Goal: Entertainment & Leisure: Consume media (video, audio)

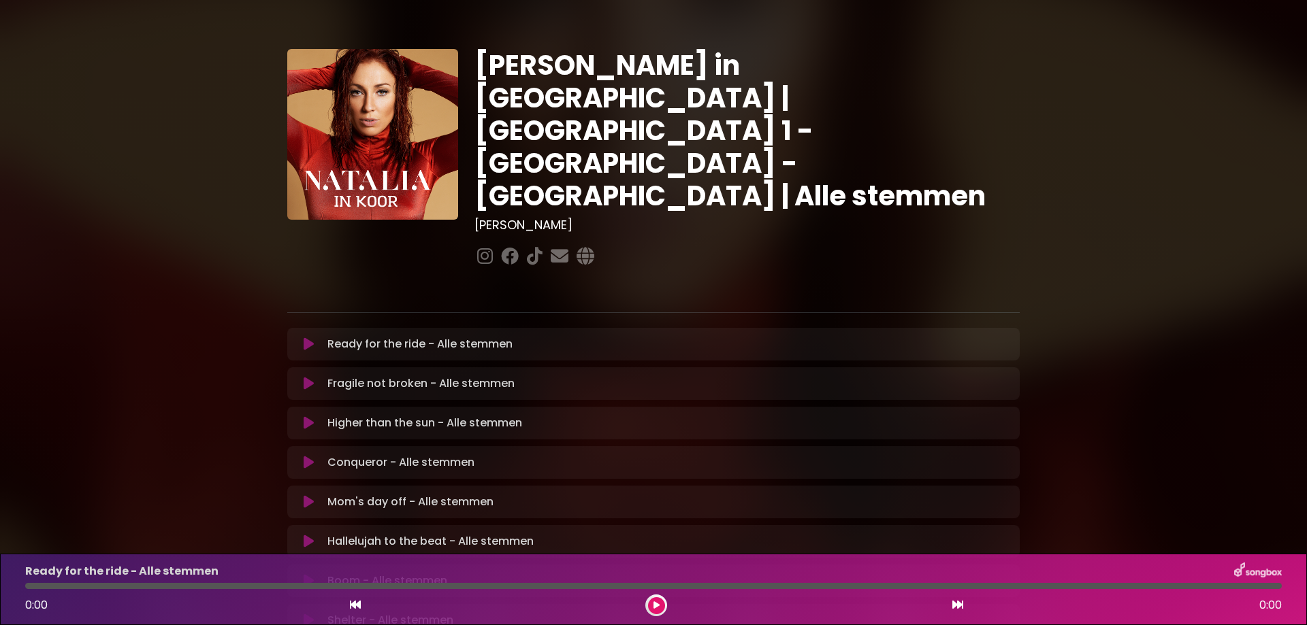
click at [308, 377] on icon at bounding box center [309, 384] width 10 height 14
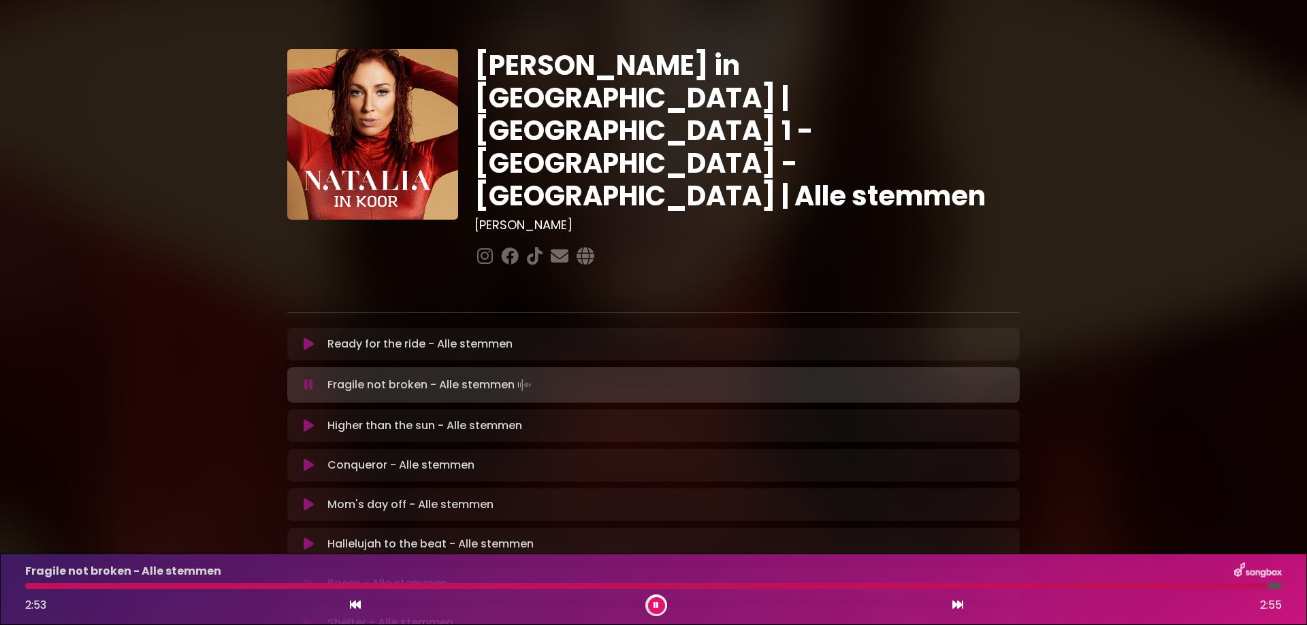
click at [308, 338] on icon at bounding box center [309, 345] width 10 height 14
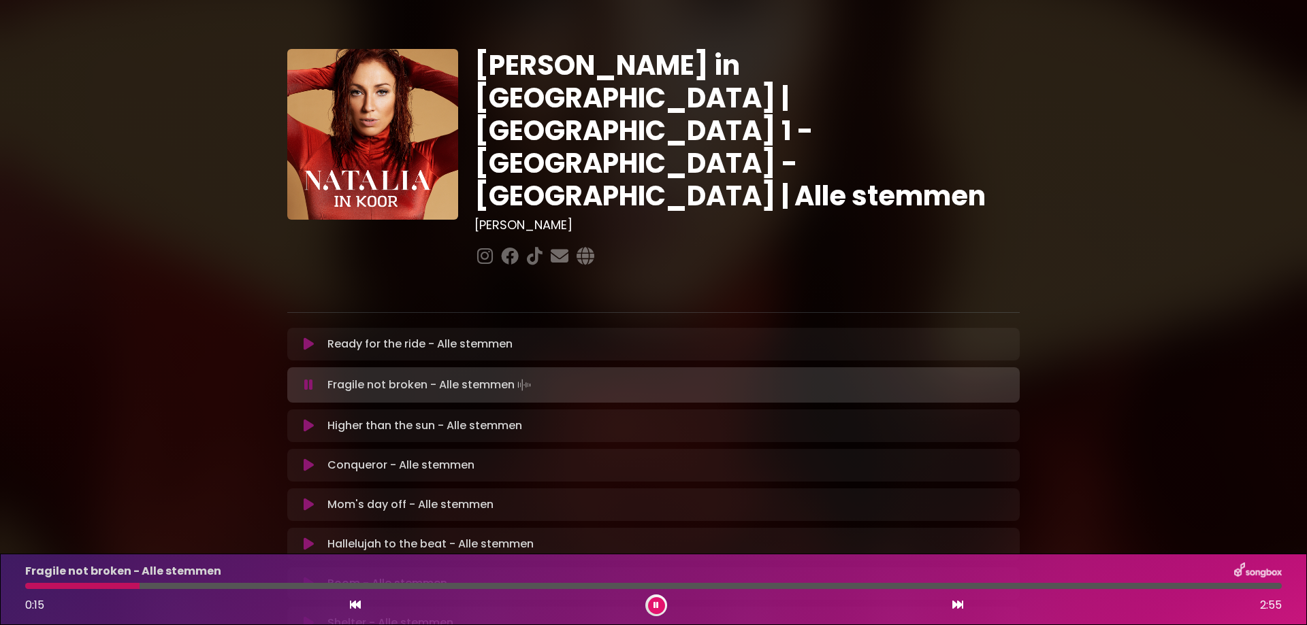
click at [33, 587] on div at bounding box center [82, 586] width 114 height 6
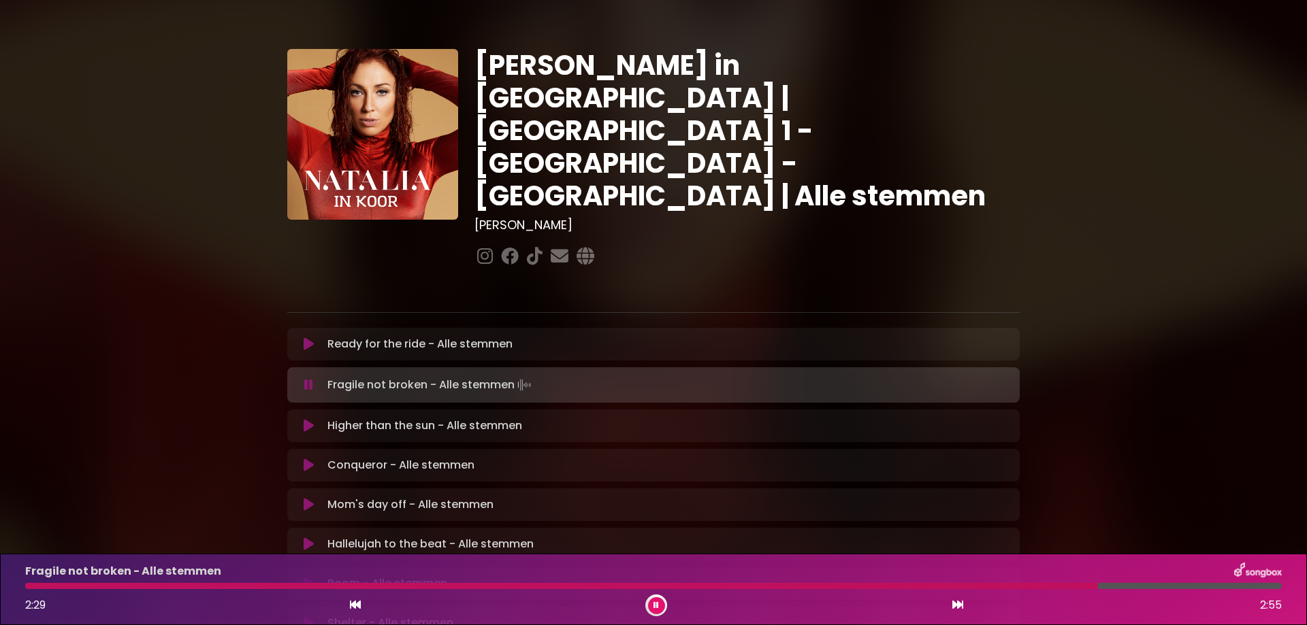
click at [1028, 586] on div at bounding box center [561, 586] width 1072 height 6
click at [916, 586] on div at bounding box center [549, 586] width 1048 height 6
click at [654, 603] on icon at bounding box center [655, 606] width 5 height 8
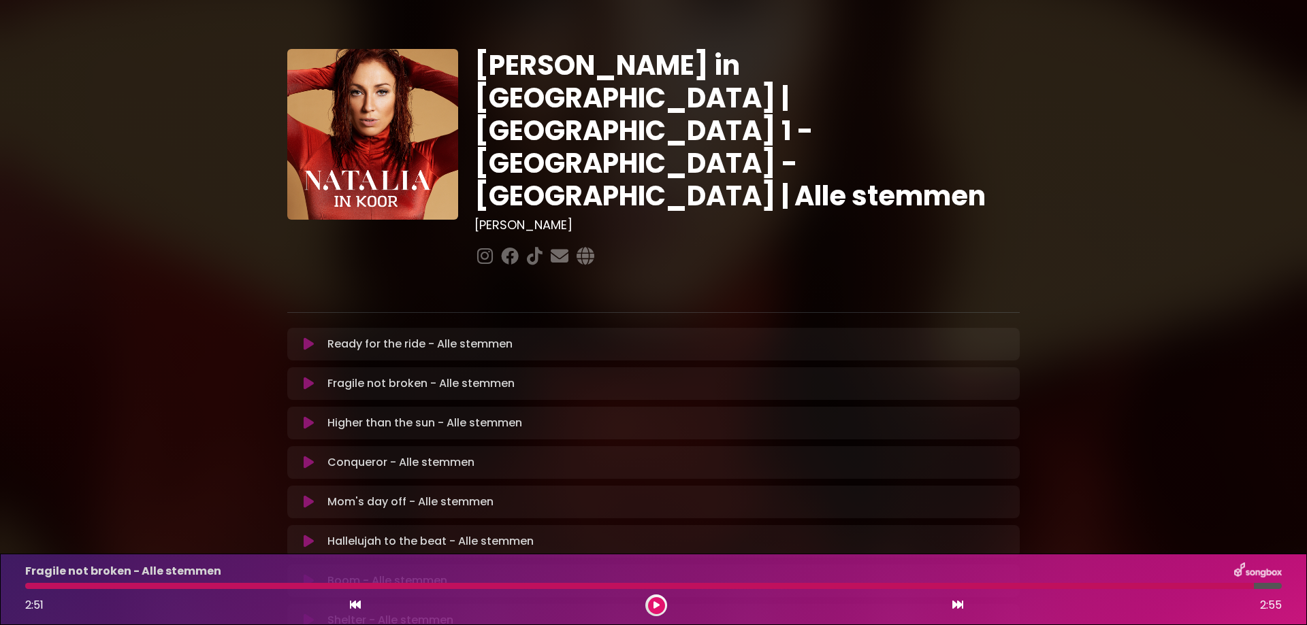
click at [306, 456] on icon at bounding box center [309, 463] width 10 height 14
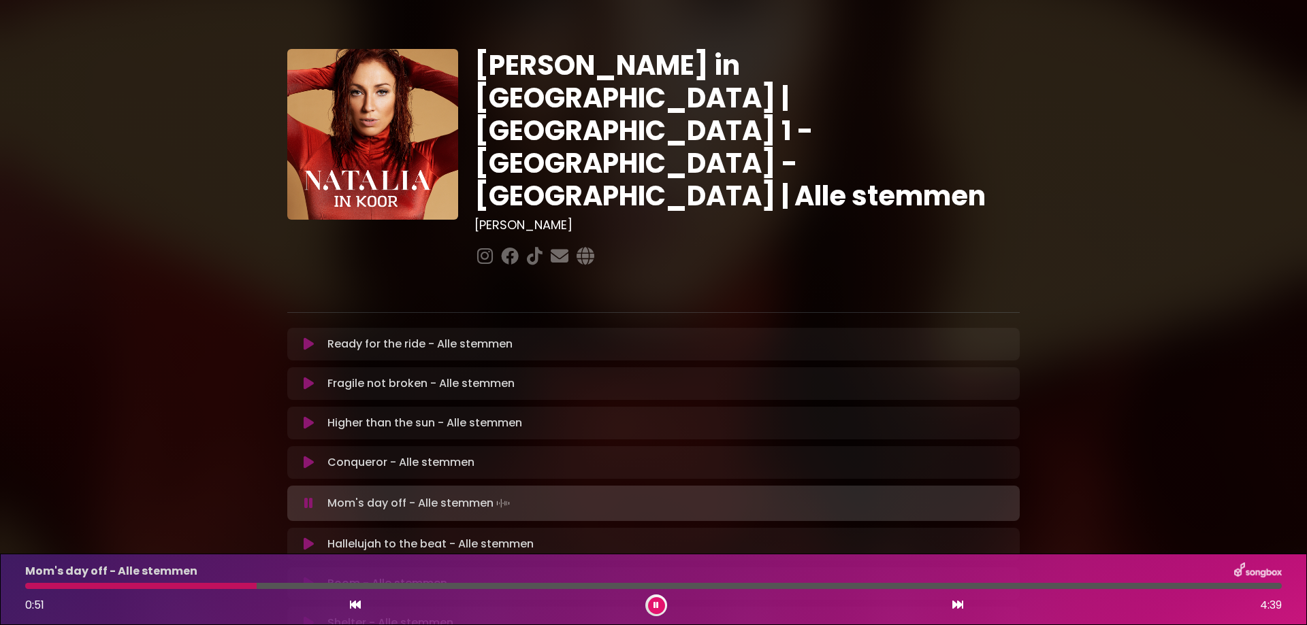
click at [200, 580] on div "Mom's day off - Alle stemmen 0:51 4:39" at bounding box center [653, 590] width 1273 height 54
click at [197, 584] on div at bounding box center [142, 586] width 235 height 6
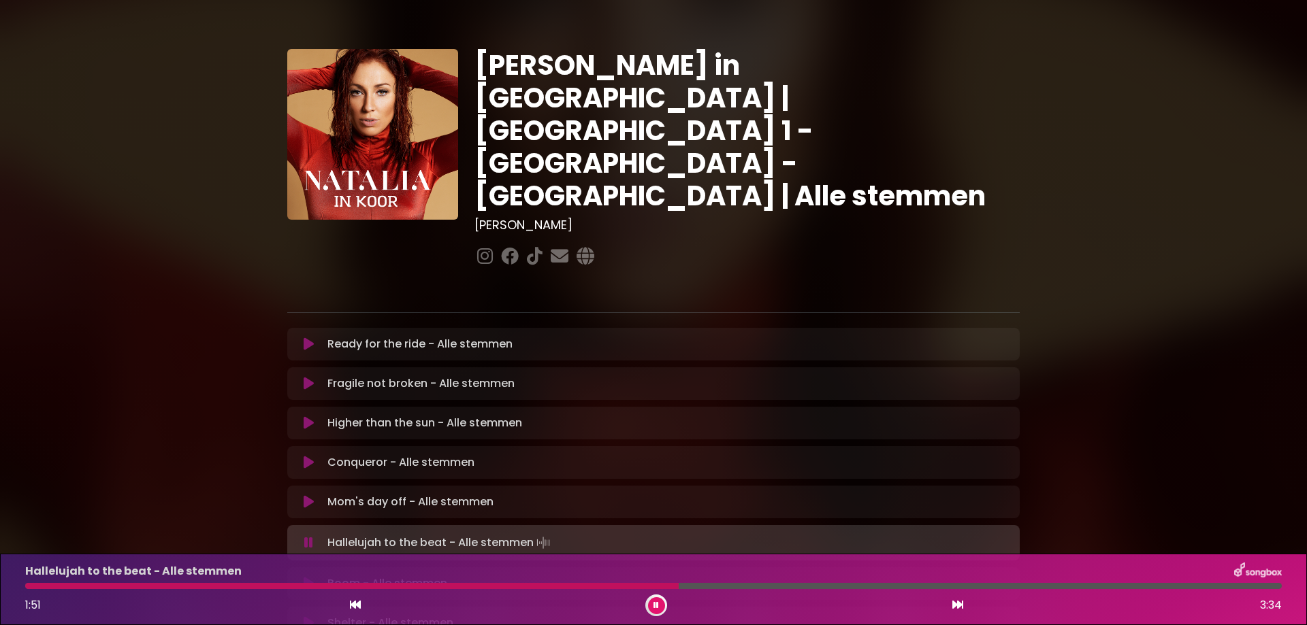
click at [591, 588] on div at bounding box center [351, 586] width 653 height 6
click at [649, 602] on button at bounding box center [656, 605] width 17 height 17
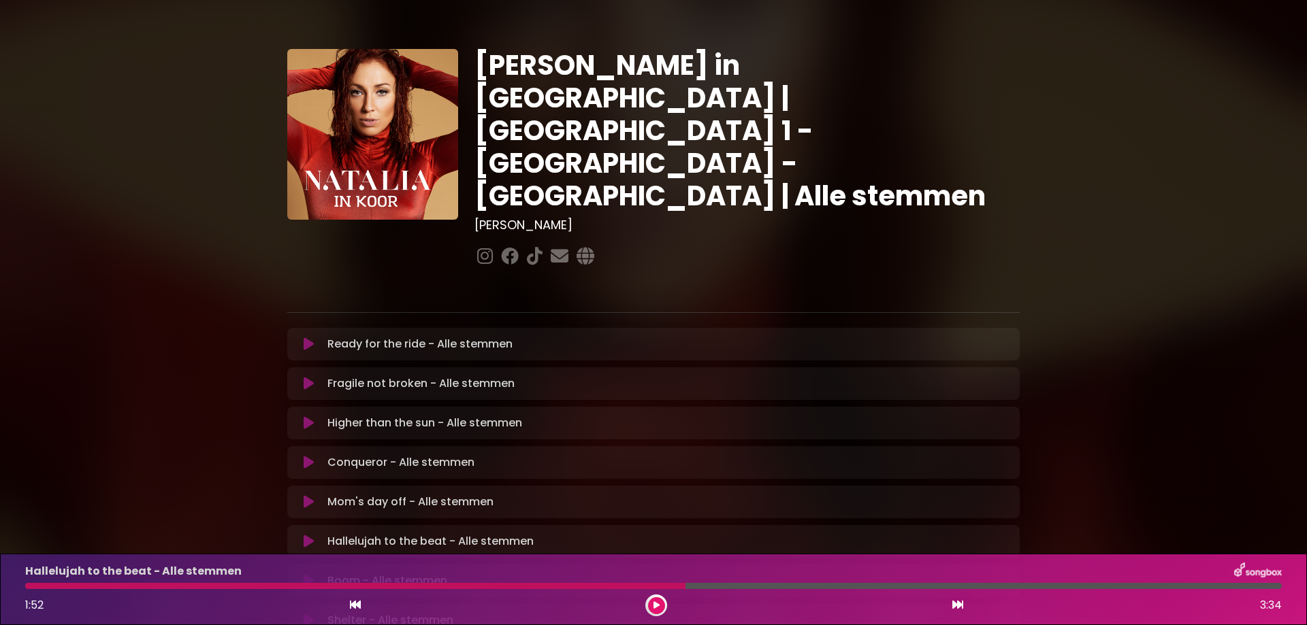
click at [445, 583] on div at bounding box center [355, 586] width 660 height 6
click at [462, 585] on div at bounding box center [355, 586] width 660 height 6
click at [493, 585] on div at bounding box center [355, 586] width 660 height 6
click at [653, 606] on icon at bounding box center [656, 606] width 6 height 8
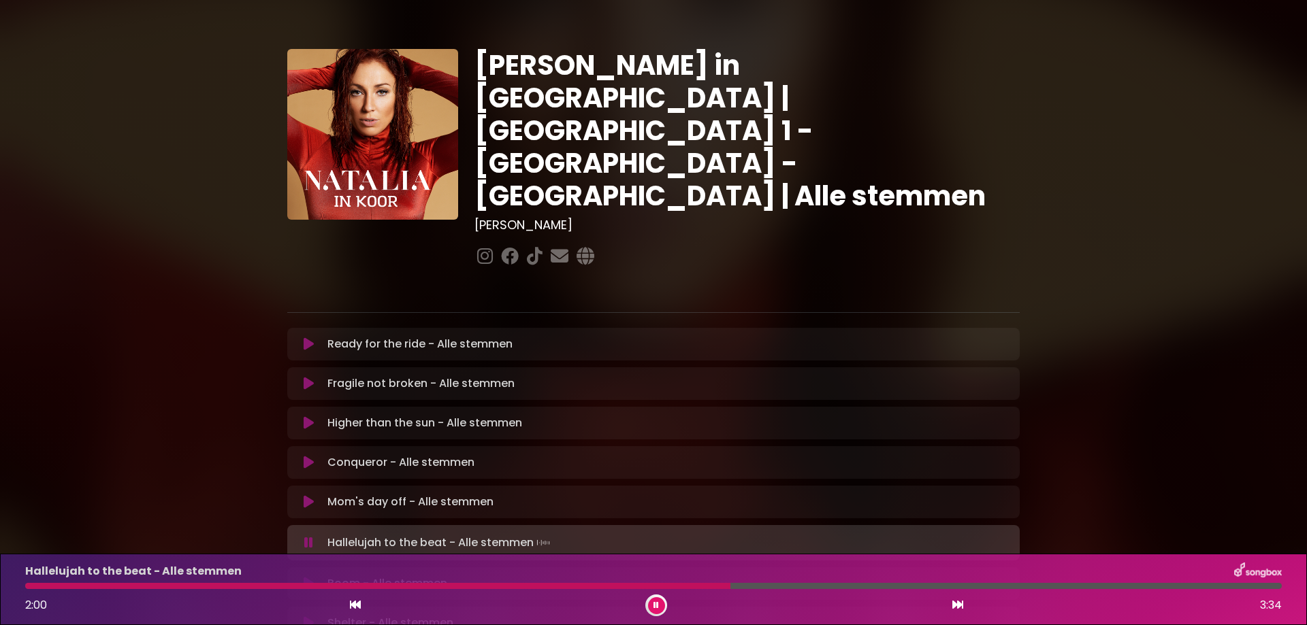
click at [659, 606] on button at bounding box center [656, 605] width 17 height 17
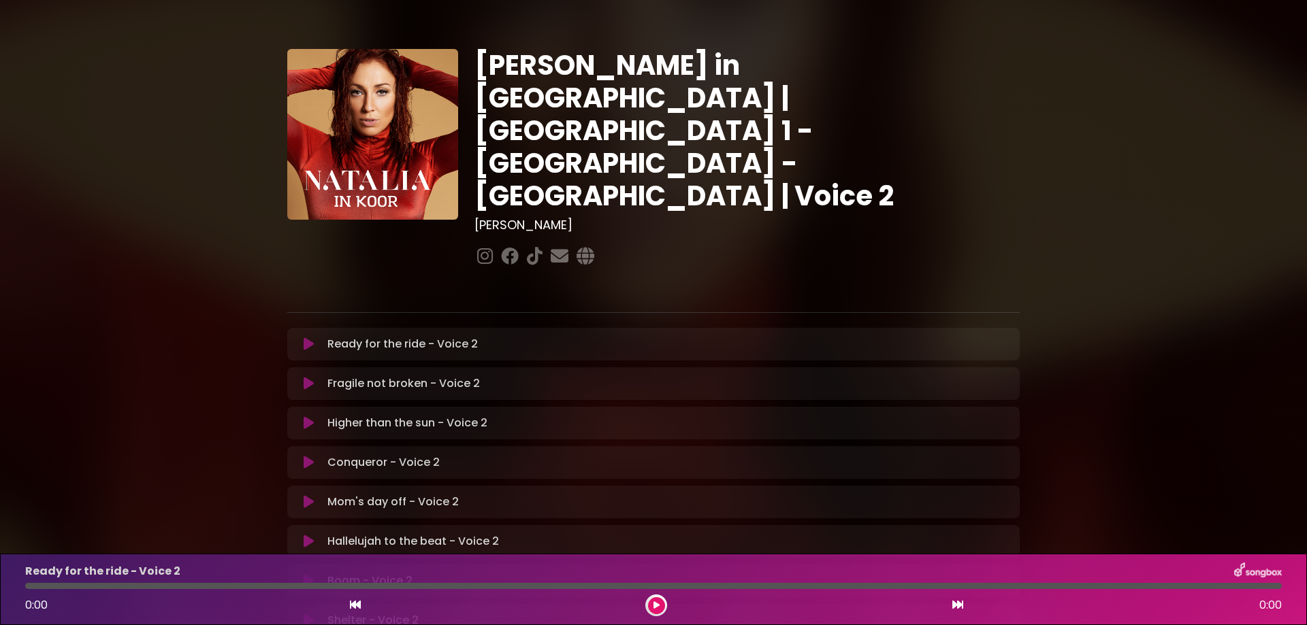
click at [309, 535] on icon at bounding box center [309, 542] width 10 height 14
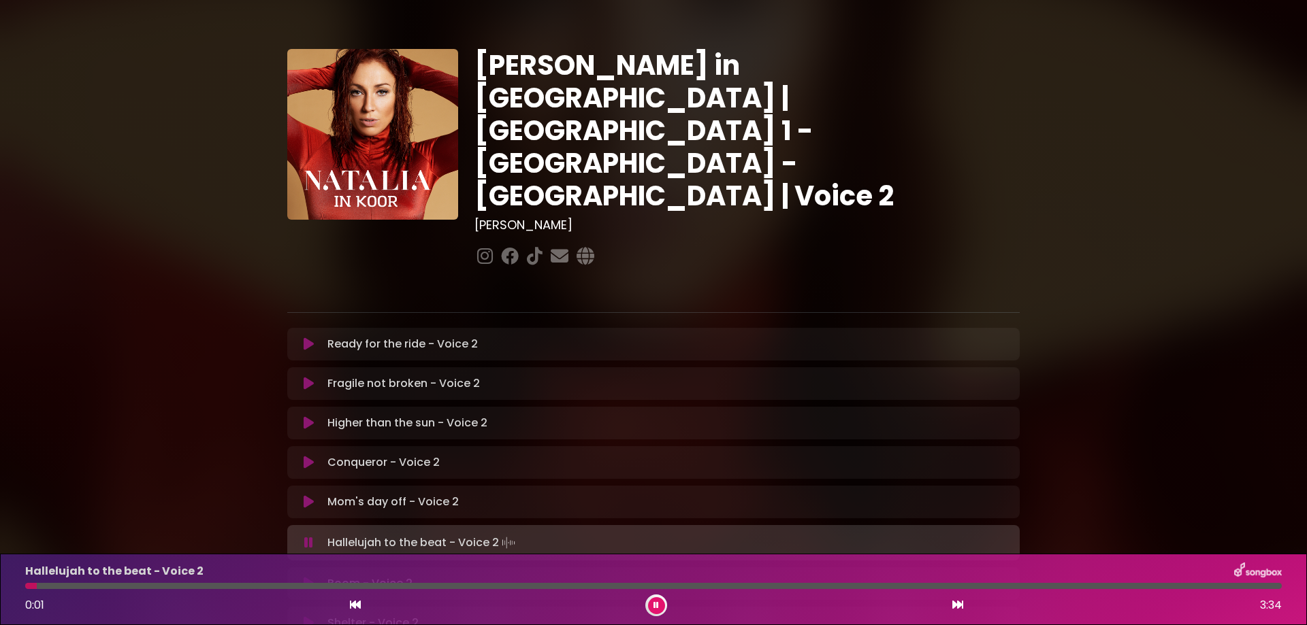
click at [229, 587] on div at bounding box center [653, 586] width 1256 height 6
click at [331, 586] on div at bounding box center [653, 586] width 1256 height 6
click at [364, 586] on div at bounding box center [653, 586] width 1256 height 6
click at [410, 580] on div "Hallelujah to the beat - Voice 2" at bounding box center [653, 572] width 1273 height 18
click at [410, 585] on div at bounding box center [653, 586] width 1256 height 6
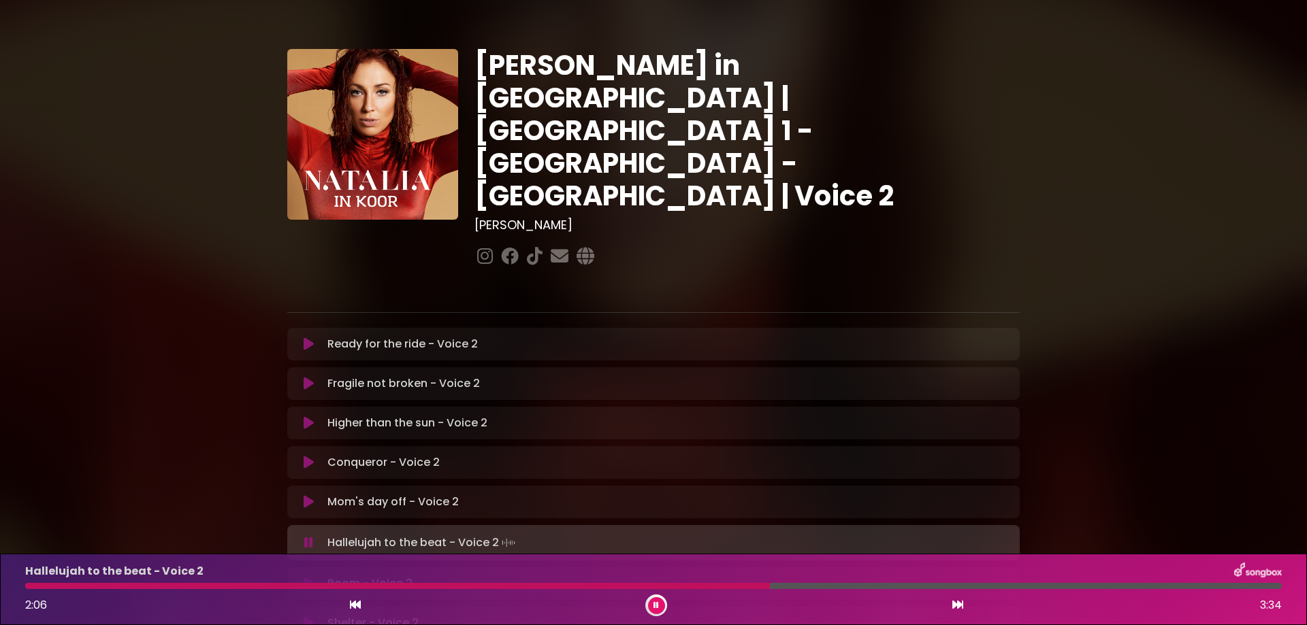
click at [550, 584] on div at bounding box center [397, 586] width 744 height 6
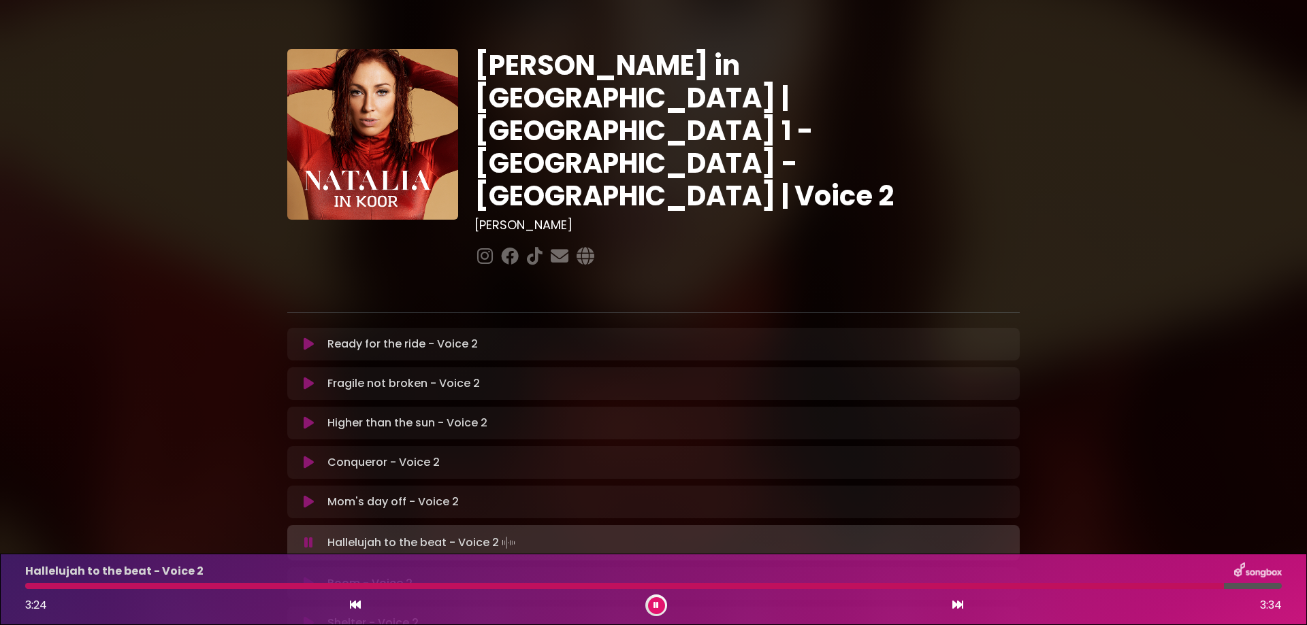
click at [653, 601] on button at bounding box center [656, 605] width 17 height 17
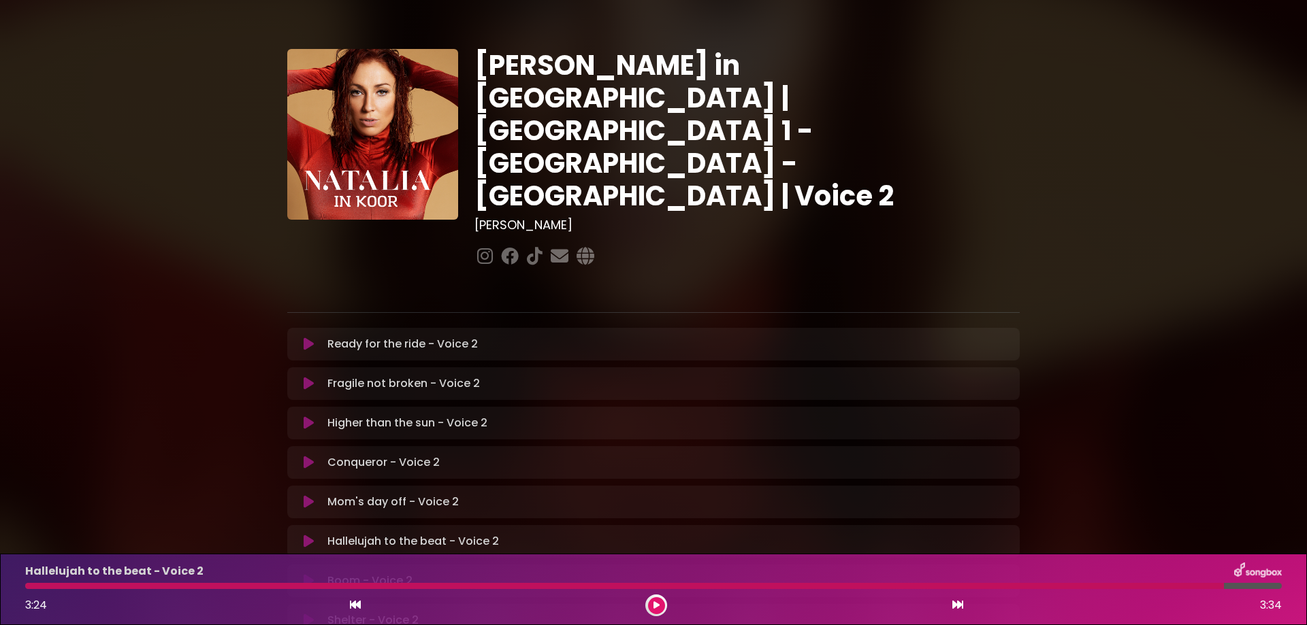
click at [653, 601] on button at bounding box center [656, 605] width 17 height 17
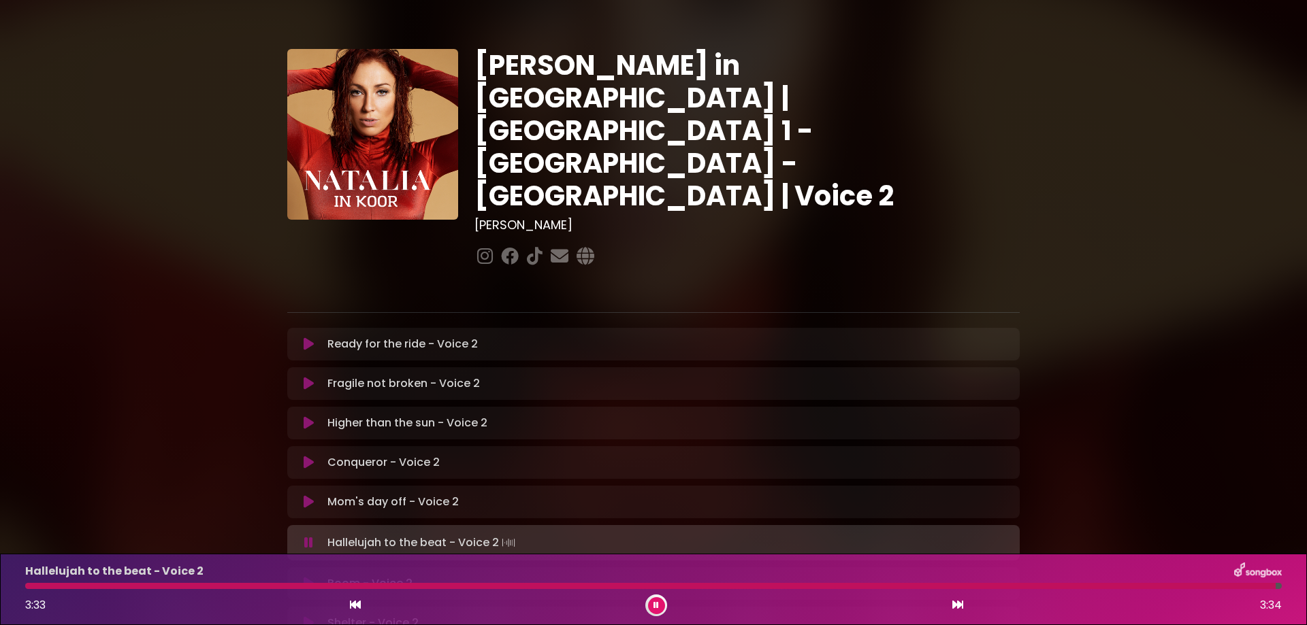
click at [651, 608] on button at bounding box center [656, 605] width 17 height 17
